Goal: Find specific page/section: Find specific page/section

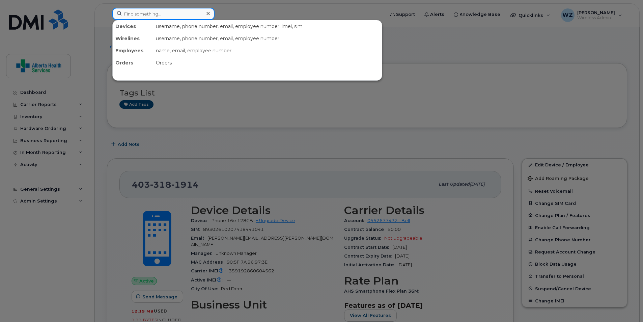
paste input "403-586-5899"
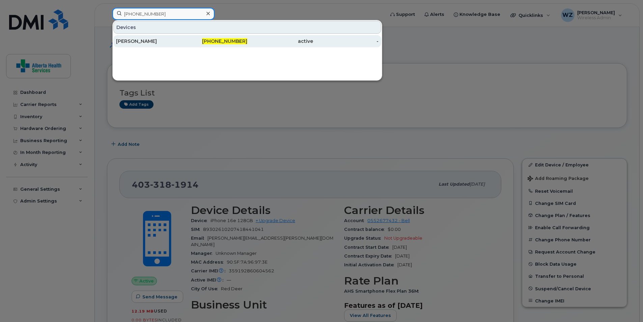
type input "403-586-5899"
click at [169, 43] on div "[PERSON_NAME]" at bounding box center [149, 41] width 66 height 7
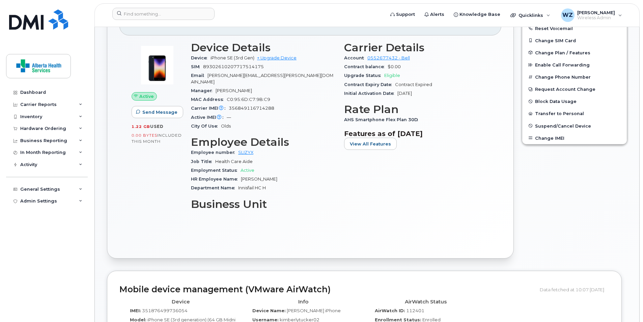
scroll to position [298, 0]
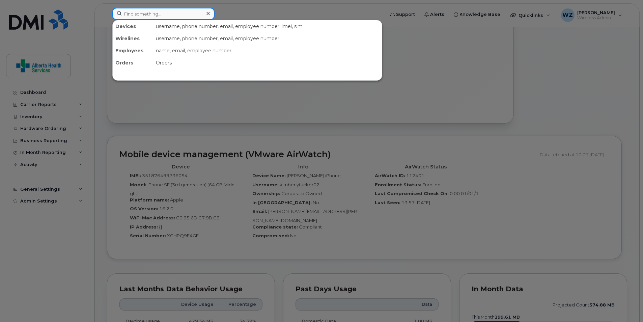
paste input "4033124640"
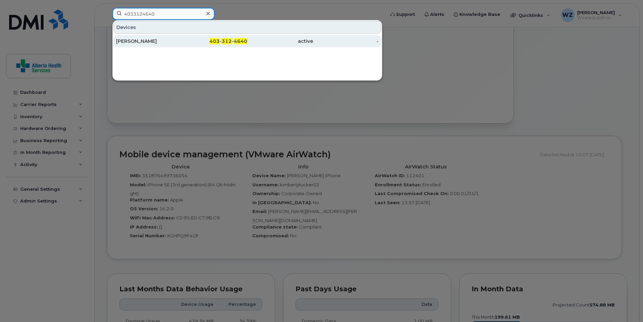
type input "4033124640"
click at [133, 39] on div "[PERSON_NAME]" at bounding box center [149, 41] width 66 height 7
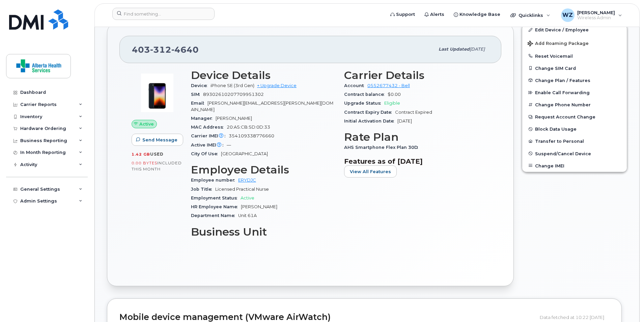
scroll to position [270, 0]
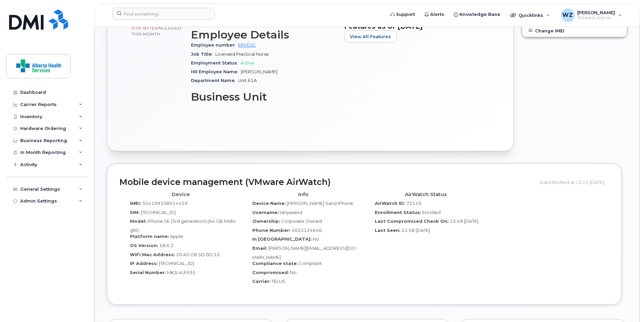
click at [560, 133] on div "Edit Device / Employee Add Roaming Package Reset Voicemail Change SIM Card Chan…" at bounding box center [574, 19] width 113 height 271
